Goal: Check status: Check status

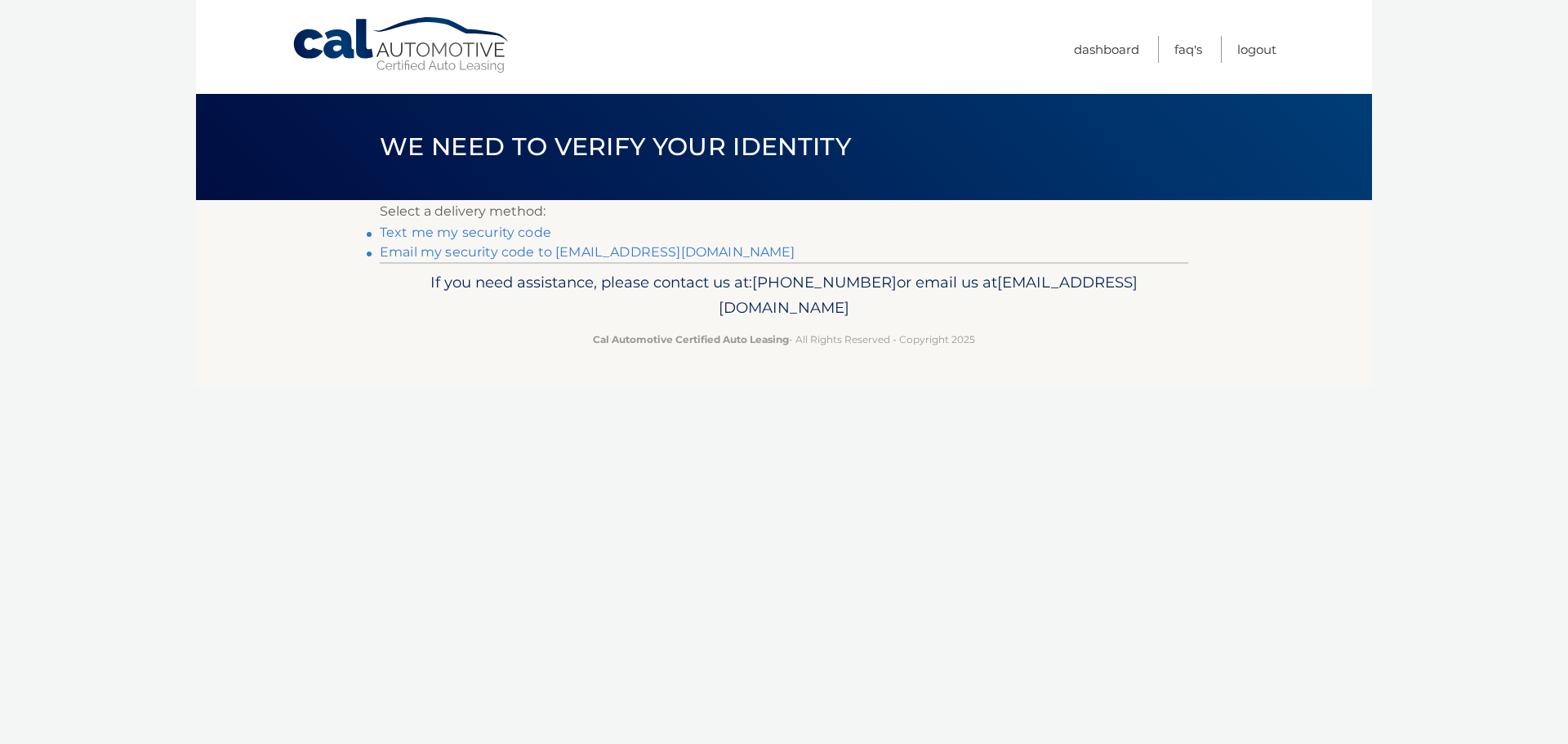
click at [558, 252] on link "Email my security code to [EMAIL_ADDRESS][DOMAIN_NAME]" at bounding box center [588, 252] width 415 height 16
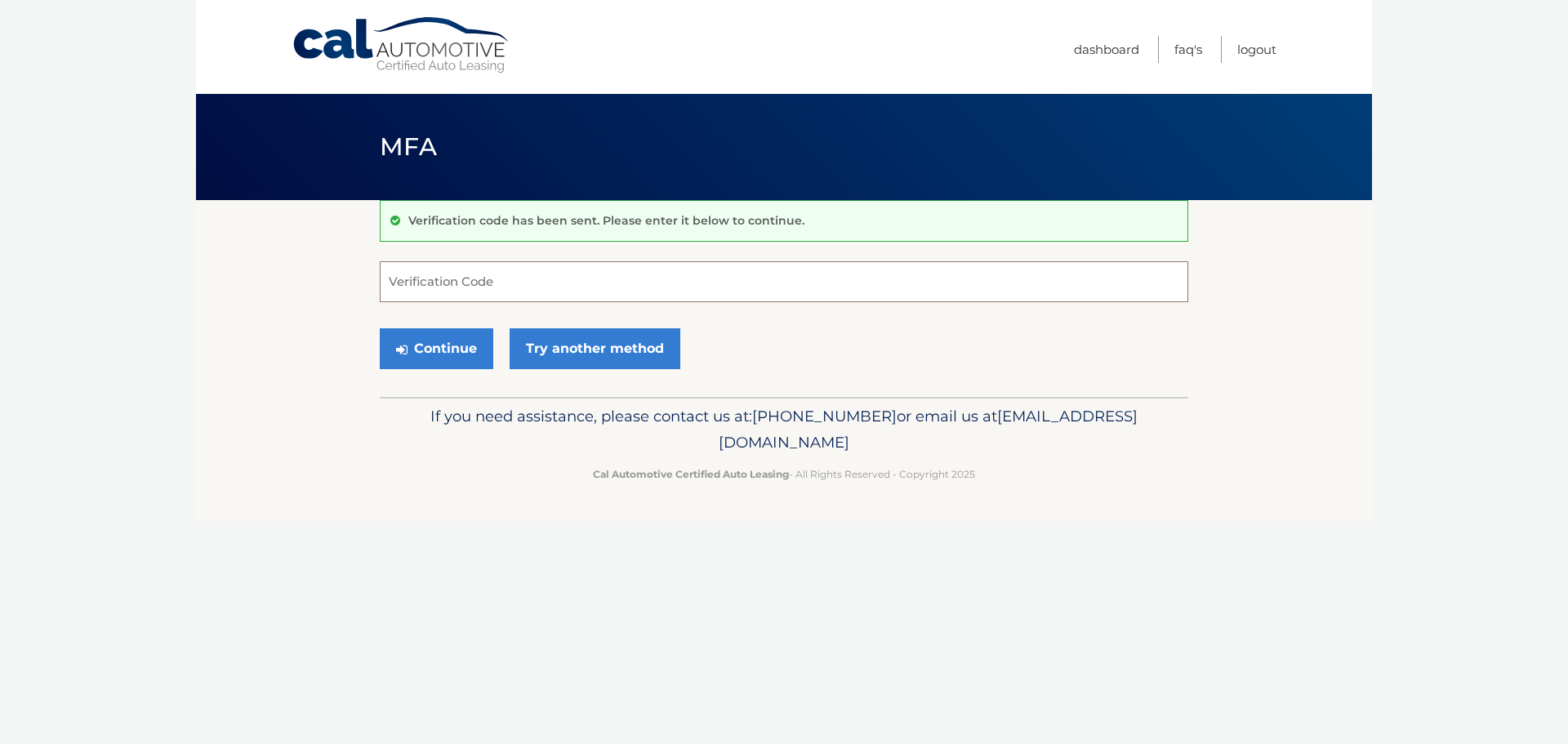
click at [433, 291] on input "Verification Code" at bounding box center [784, 281] width 808 height 41
type input "814489"
click at [435, 350] on button "Continue" at bounding box center [436, 348] width 113 height 41
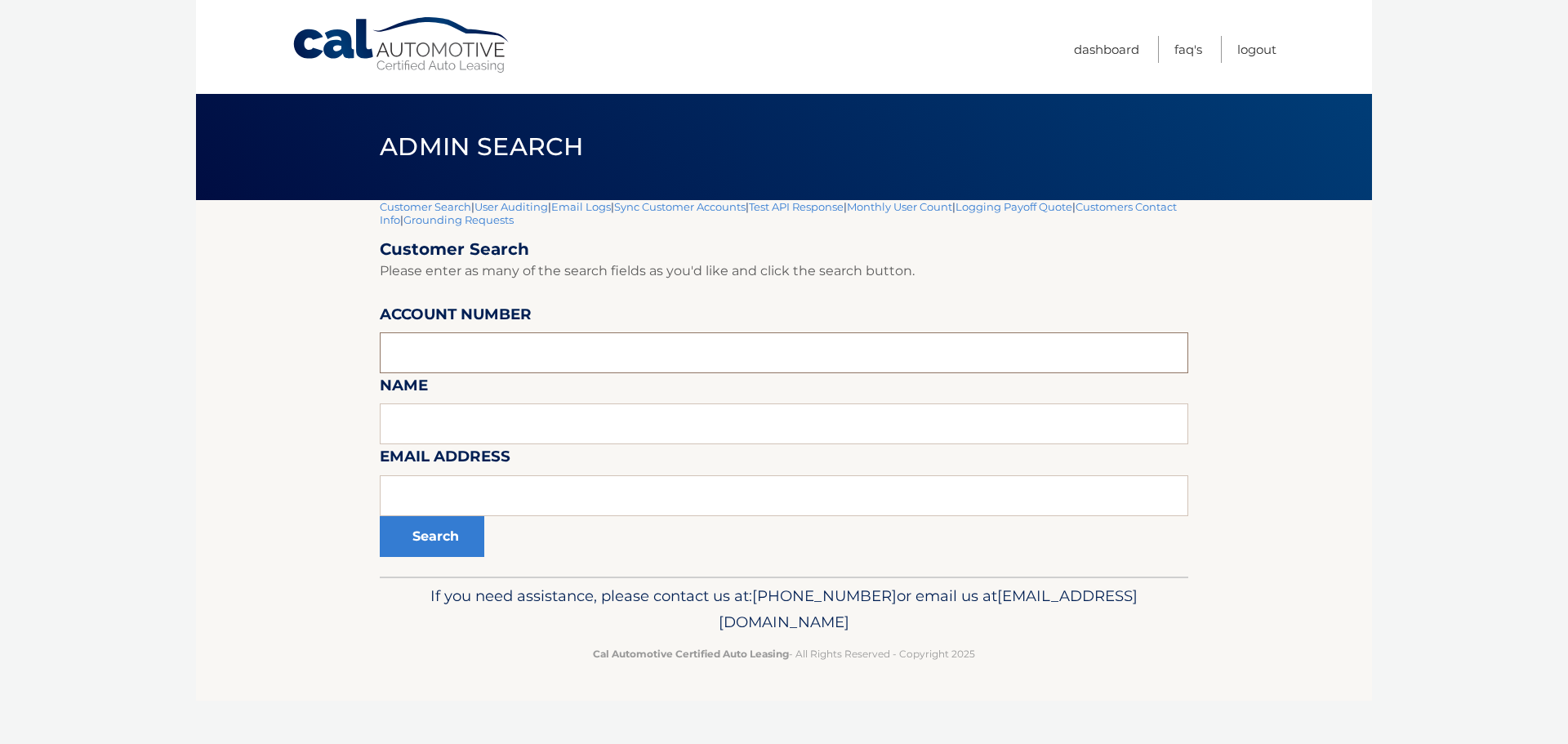
click at [435, 350] on input "text" at bounding box center [784, 352] width 808 height 41
type input "44455984813"
click at [380, 516] on button "Search" at bounding box center [432, 536] width 105 height 41
